Goal: Task Accomplishment & Management: Complete application form

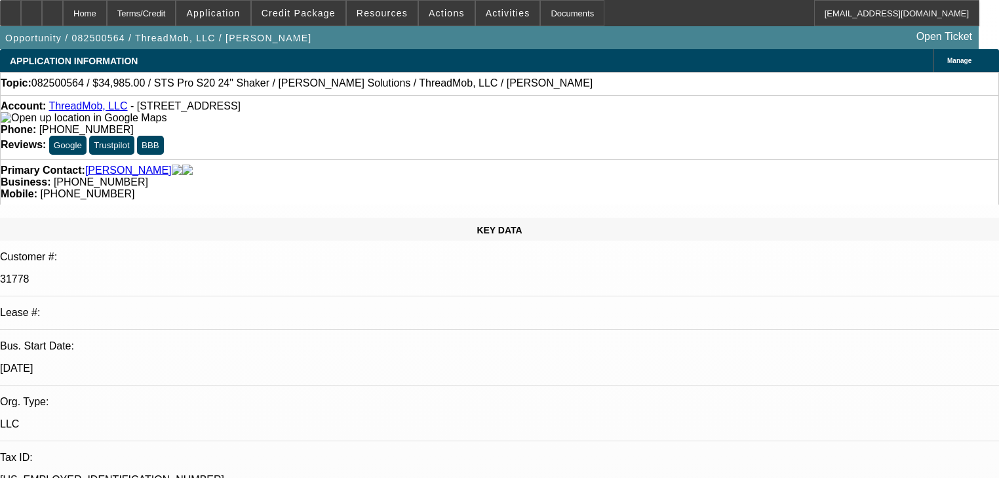
select select "0"
select select "2"
select select "0"
select select "6"
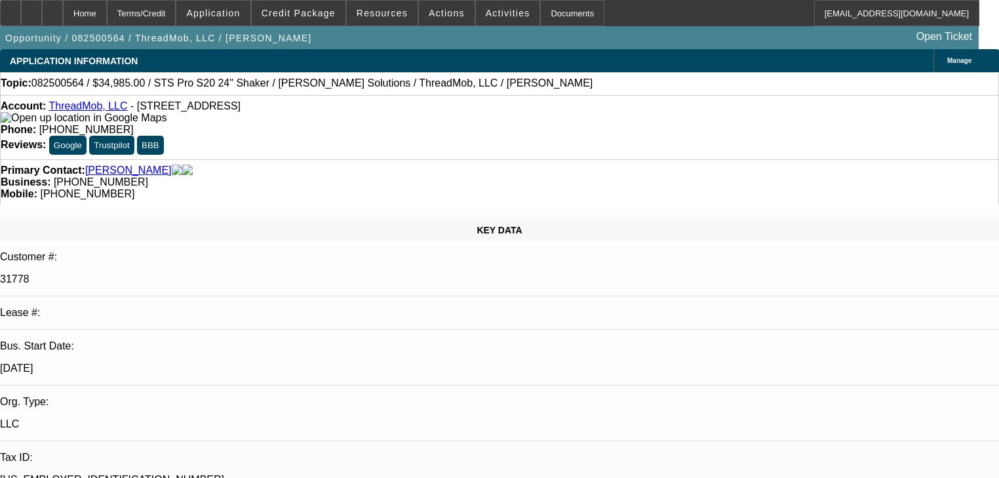
select select "0"
select select "2"
select select "0"
select select "6"
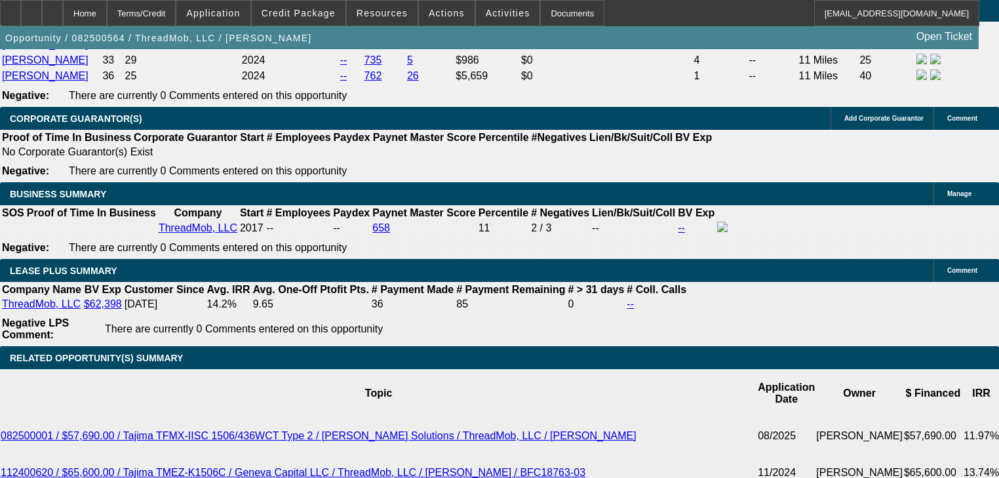
scroll to position [2360, 0]
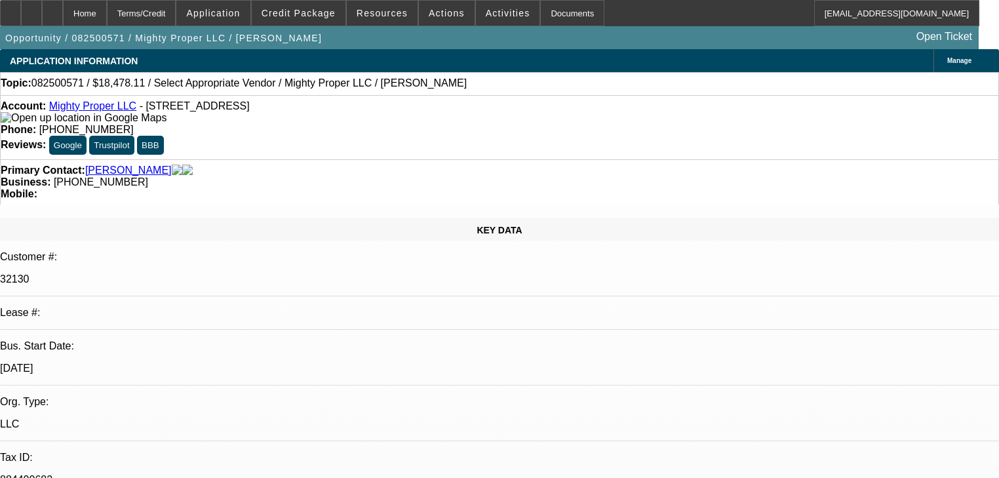
select select "0"
select select "2"
select select "0.1"
select select "4"
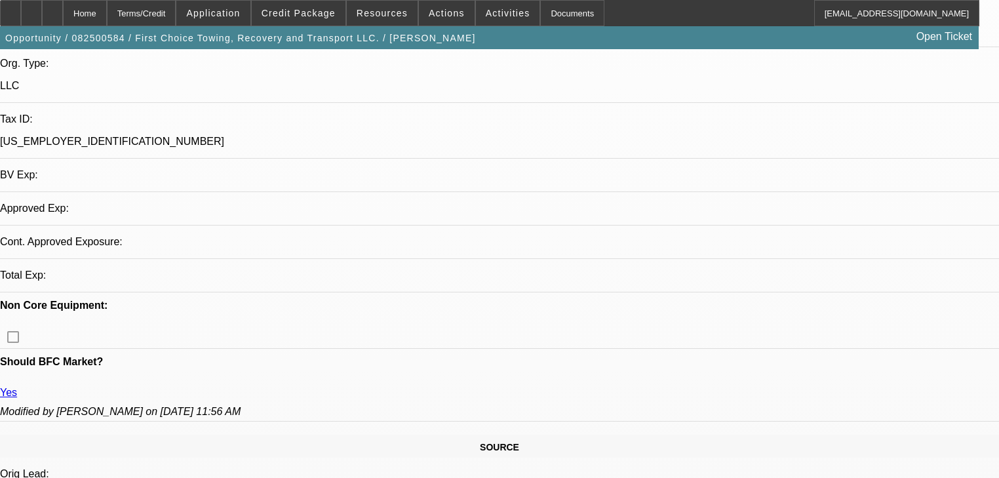
select select "0"
select select "2"
select select "0.1"
select select "4"
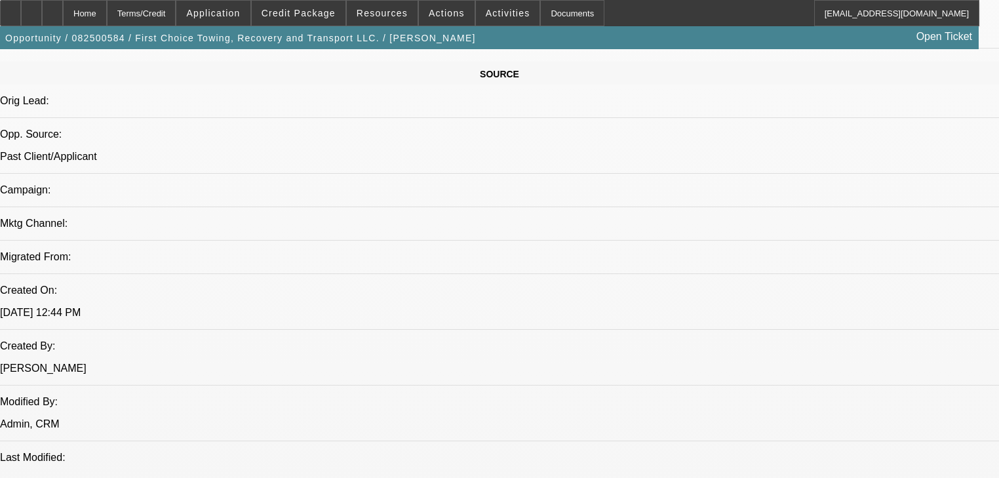
scroll to position [849, 0]
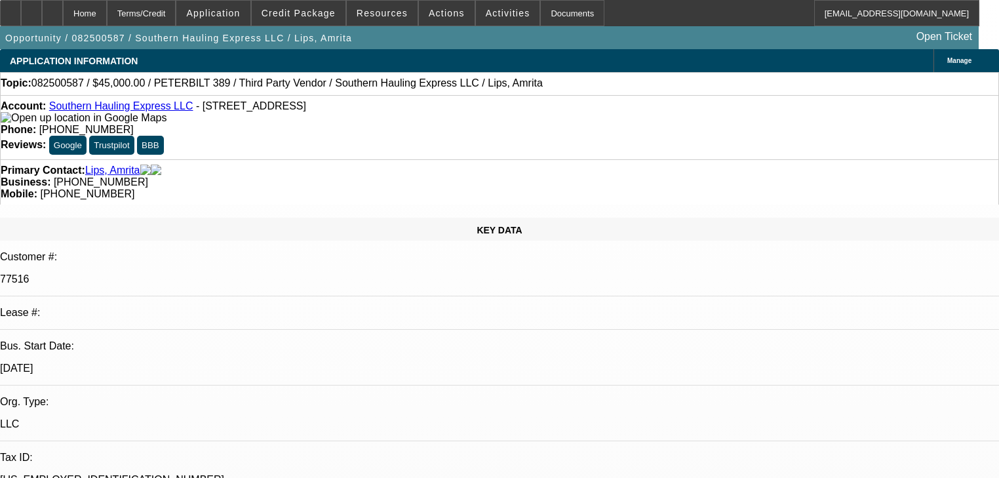
select select "0.1"
select select "2"
select select "0.1"
select select "4"
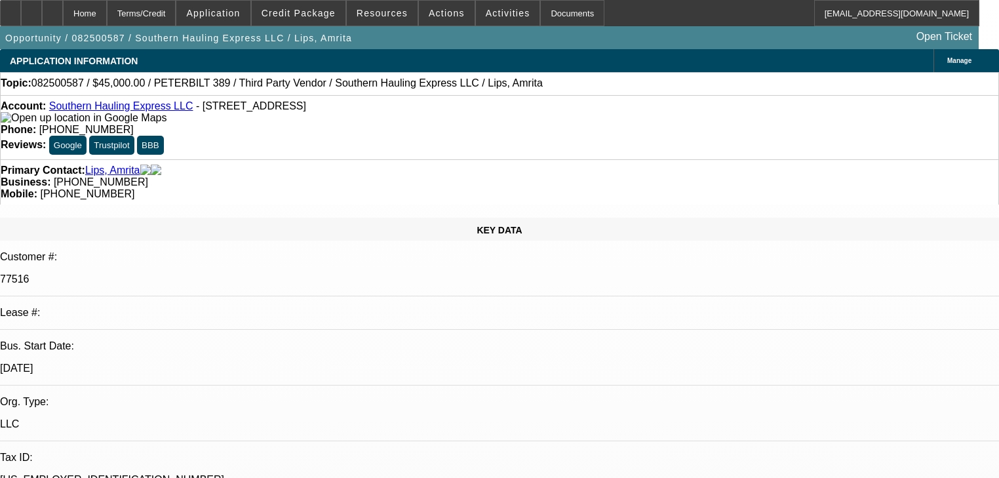
select select "0.1"
select select "2"
select select "0.1"
select select "4"
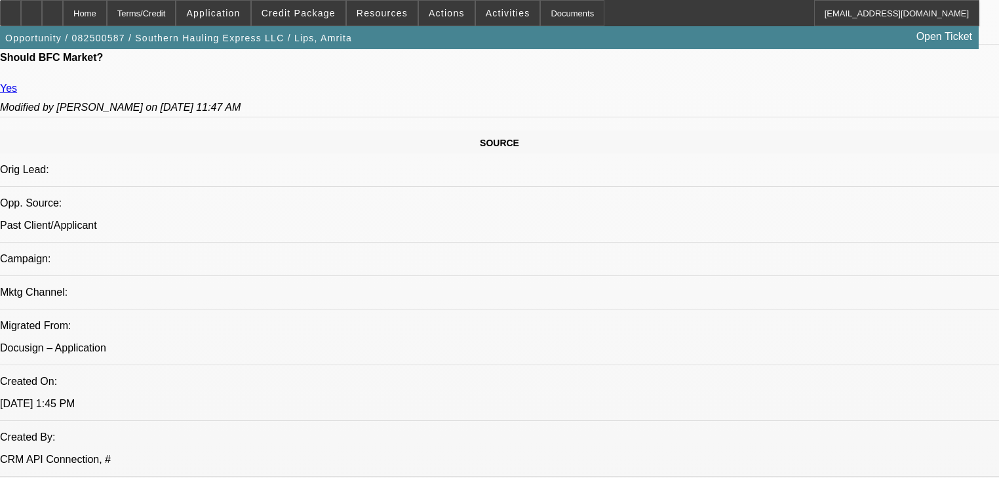
scroll to position [734, 0]
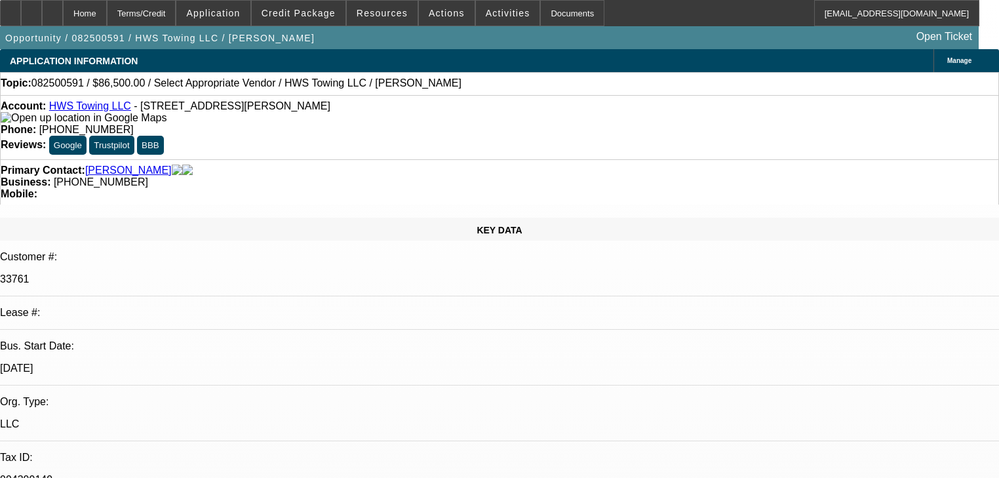
select select "0"
select select "2"
select select "0.1"
select select "4"
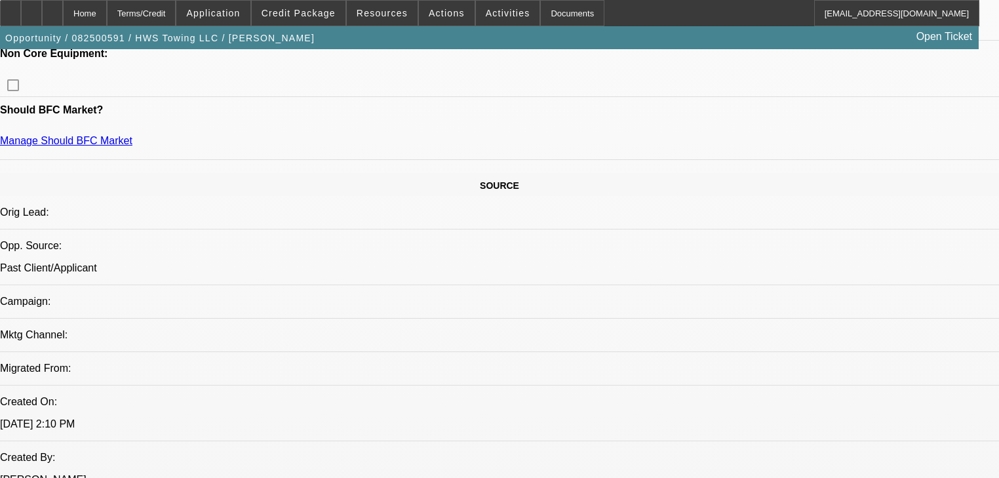
scroll to position [734, 0]
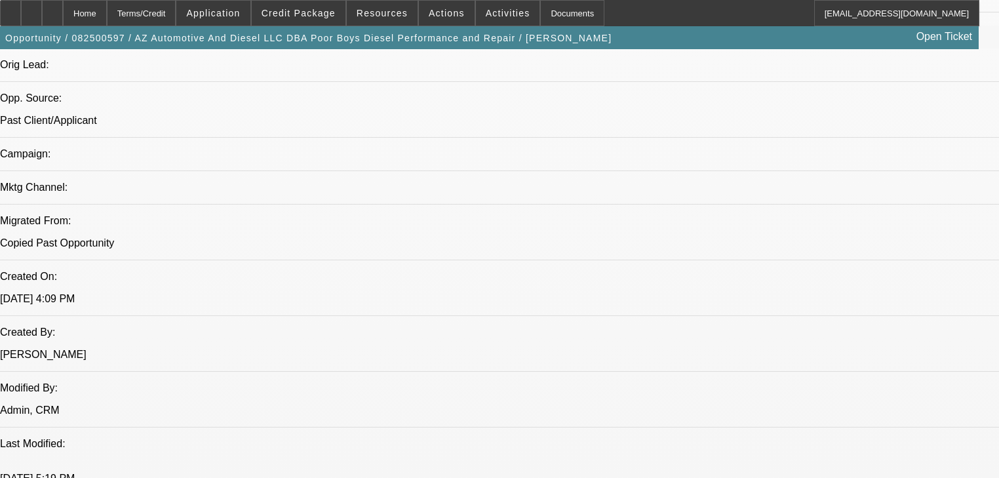
select select "0"
select select "3"
select select "0"
select select "6"
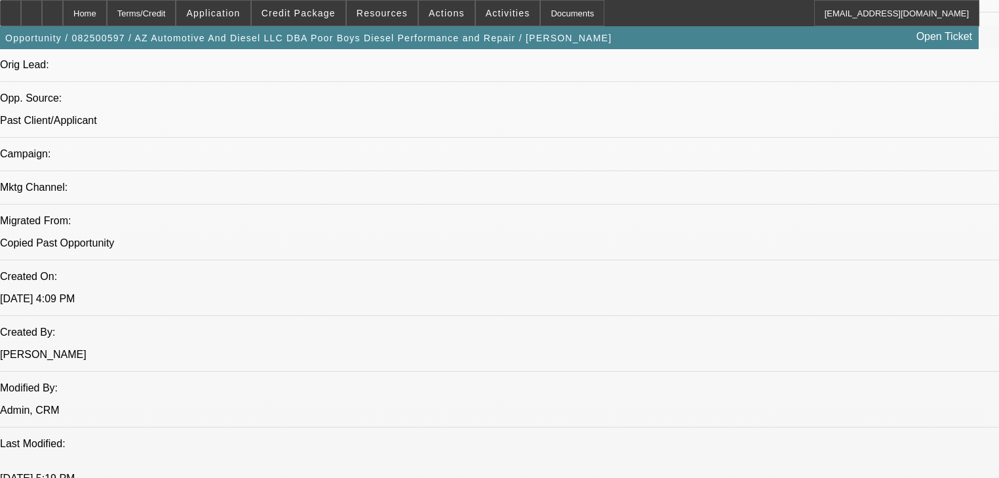
select select "0"
select select "3"
select select "0"
select select "6"
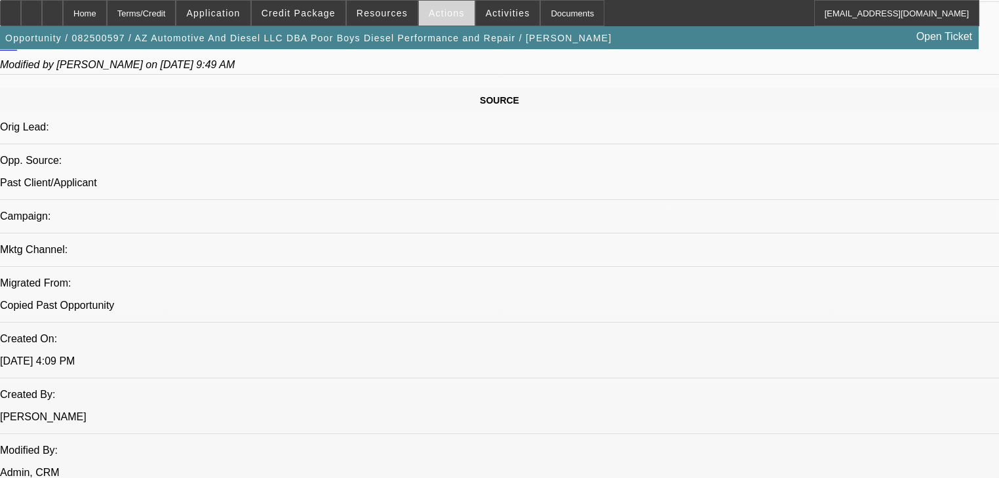
scroll to position [789, 0]
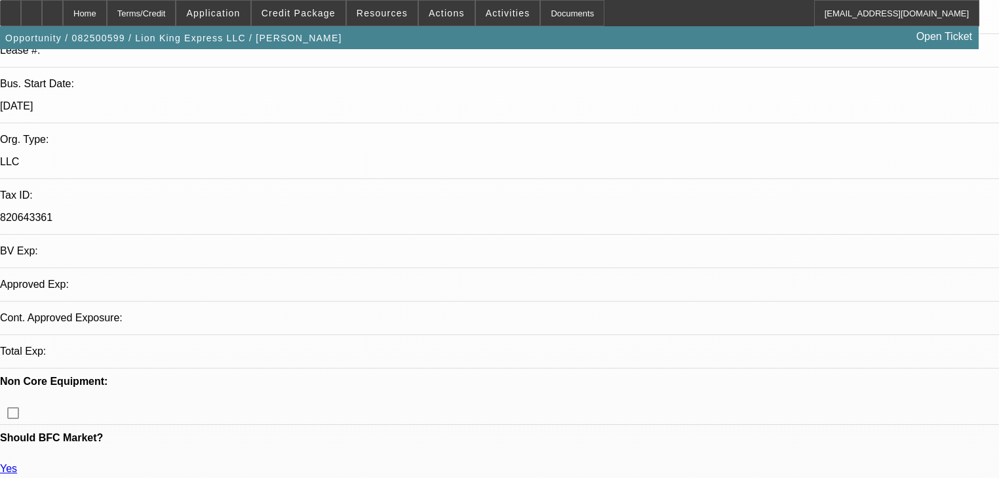
select select "0"
select select "6"
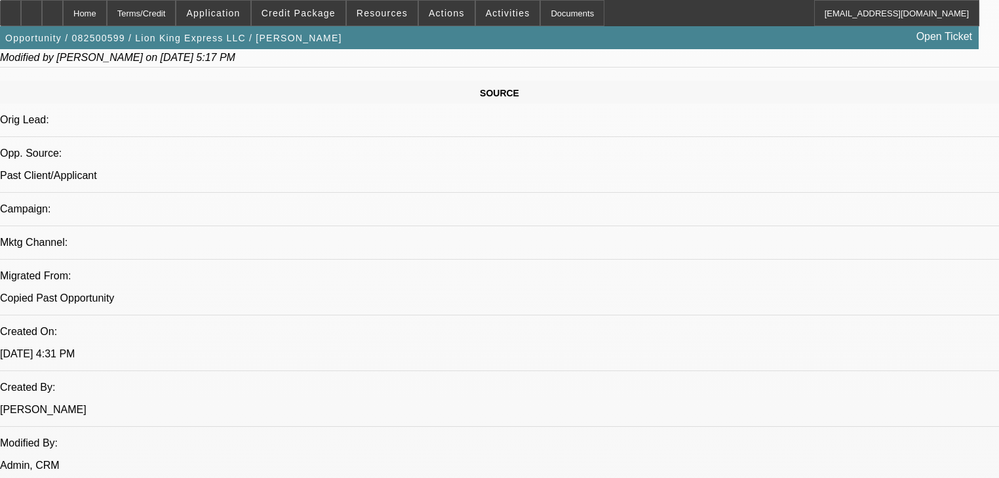
scroll to position [309, 0]
